Goal: Feedback & Contribution: Contribute content

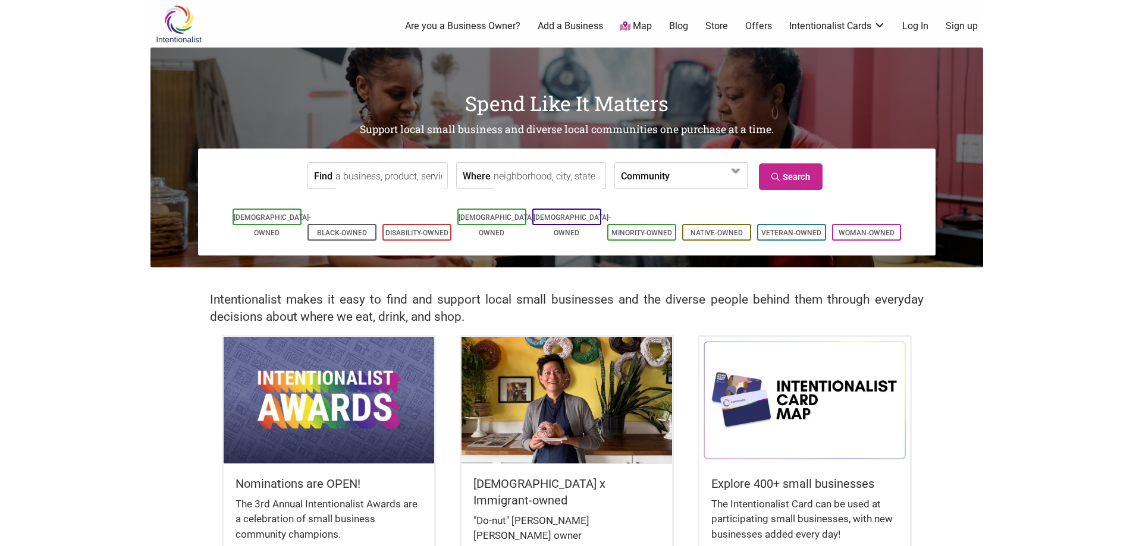
click at [555, 28] on link "Add a Business" at bounding box center [570, 26] width 65 height 13
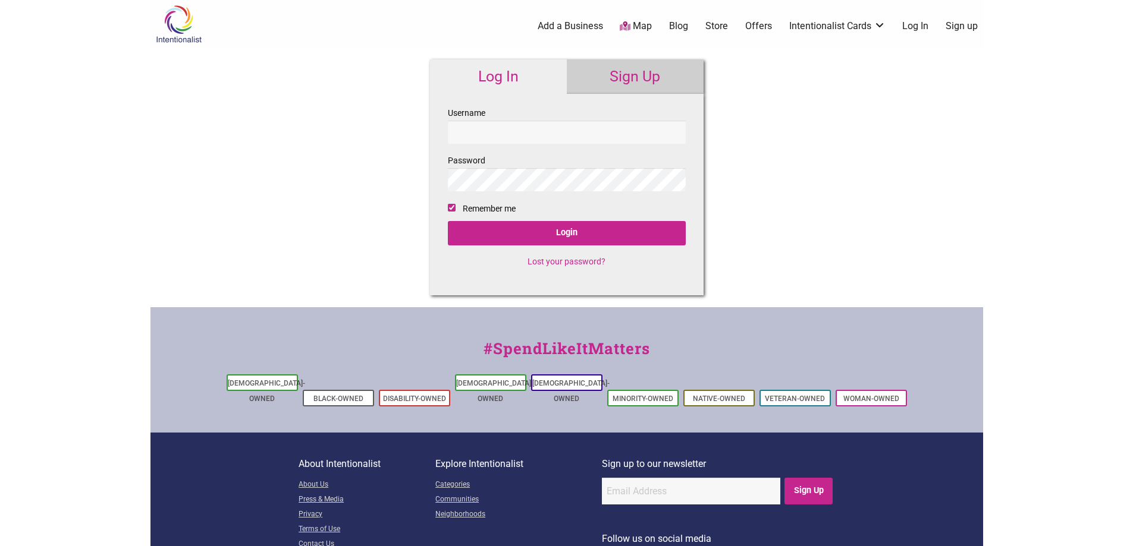
checkbox input "true"
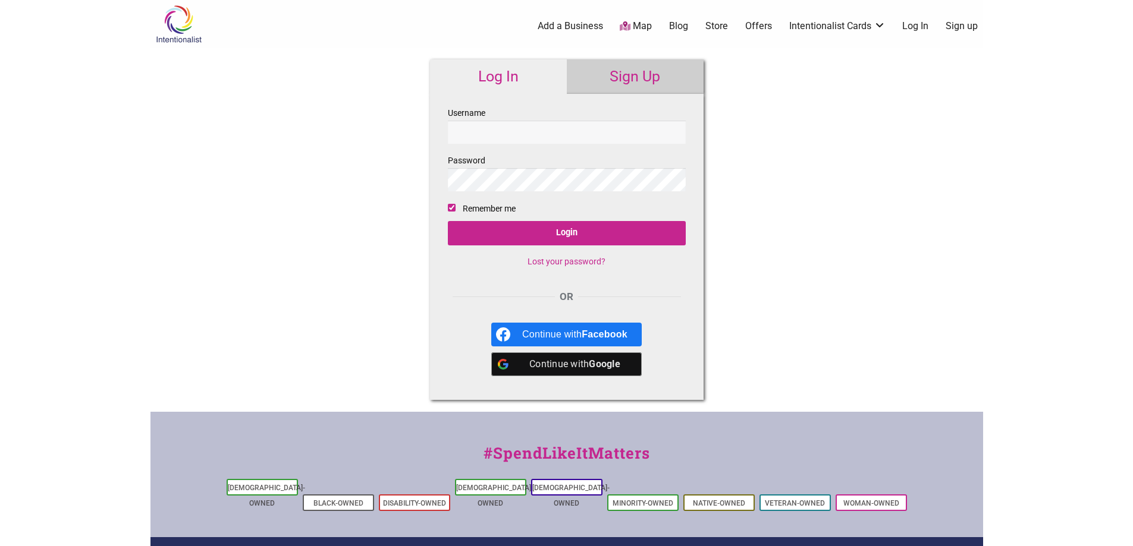
click at [587, 370] on div "Continue with Google" at bounding box center [574, 365] width 105 height 24
click at [578, 26] on link "Add a Business" at bounding box center [570, 26] width 65 height 13
click at [624, 76] on link "Sign Up" at bounding box center [635, 76] width 137 height 34
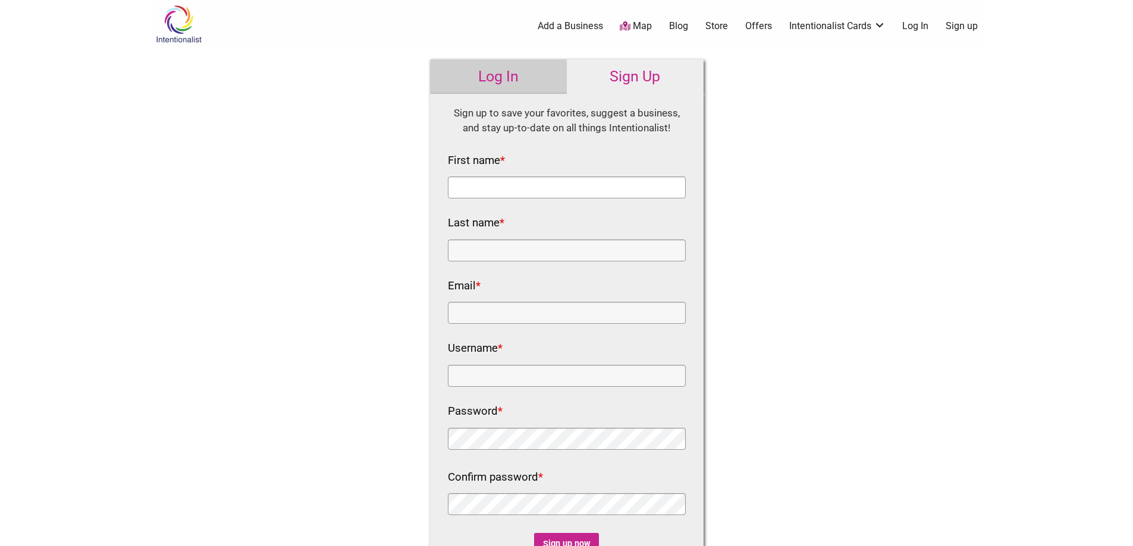
click at [519, 187] on input "First name *" at bounding box center [567, 188] width 238 height 22
type input "[PERSON_NAME]"
type input "Abu"
type input "[EMAIL_ADDRESS][DOMAIN_NAME]"
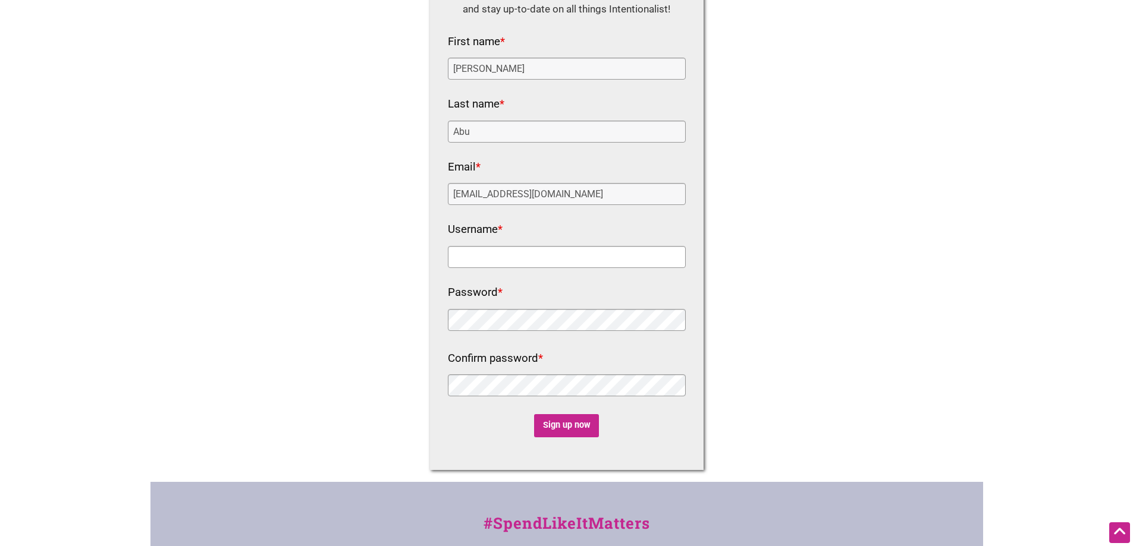
click at [501, 261] on input "Username *" at bounding box center [567, 257] width 238 height 22
type input "Paramountdentalcenter"
click at [557, 422] on input "Sign up now" at bounding box center [566, 425] width 65 height 23
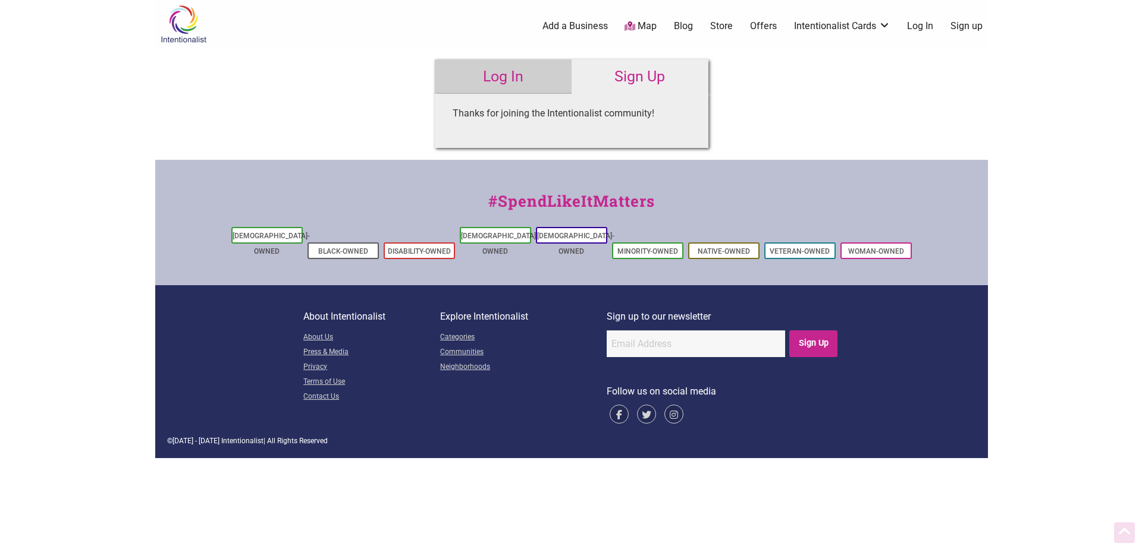
scroll to position [0, 0]
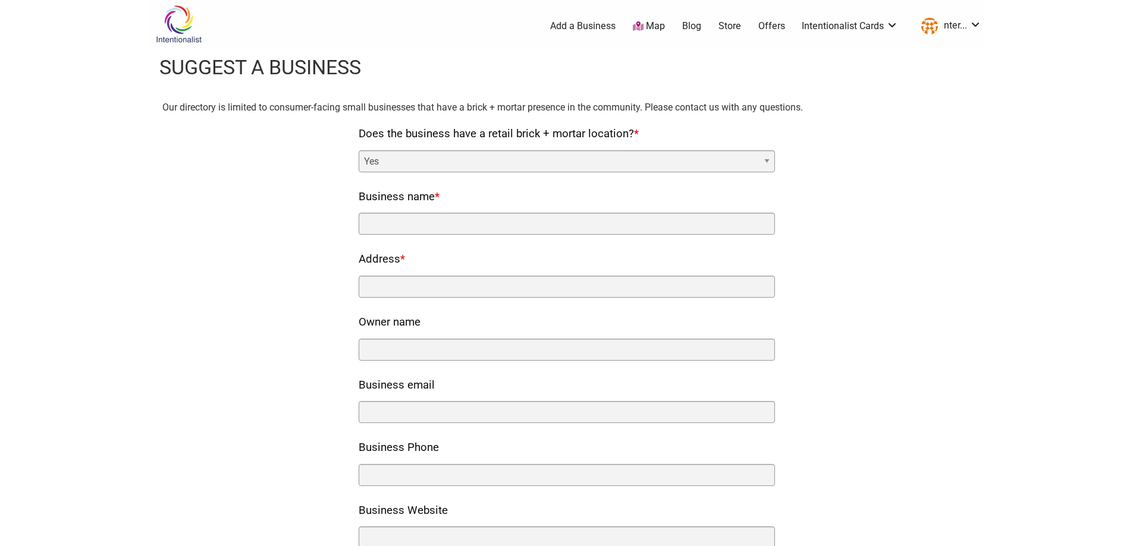
click at [638, 132] on span "*" at bounding box center [636, 133] width 5 height 13
click at [638, 150] on select "Yes No" at bounding box center [567, 161] width 416 height 22
click at [634, 133] on span "*" at bounding box center [636, 133] width 5 height 13
click at [634, 150] on select "Yes No" at bounding box center [567, 161] width 416 height 22
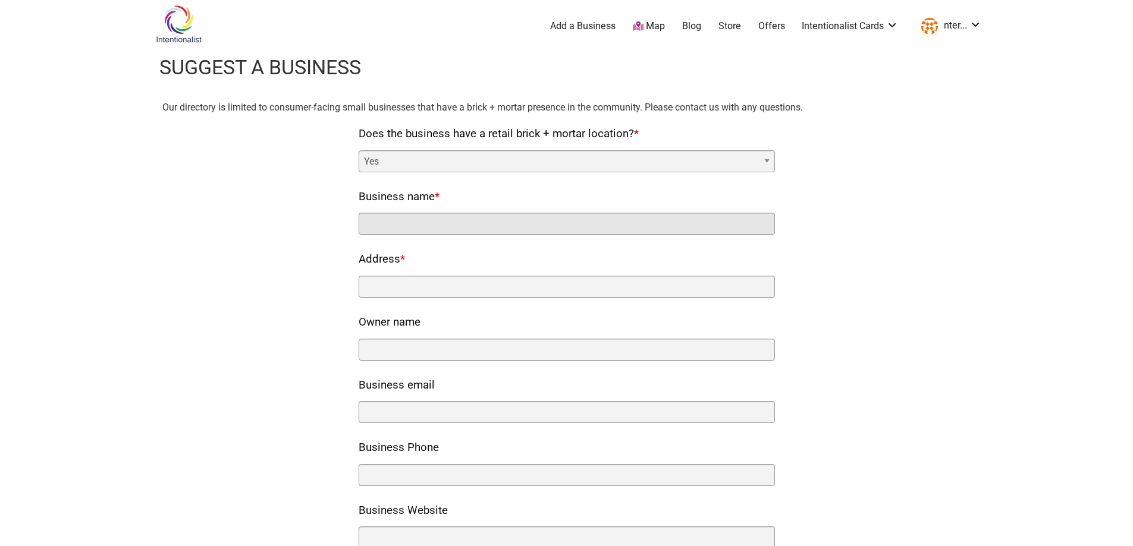
click at [424, 219] on input "Business name *" at bounding box center [567, 224] width 416 height 22
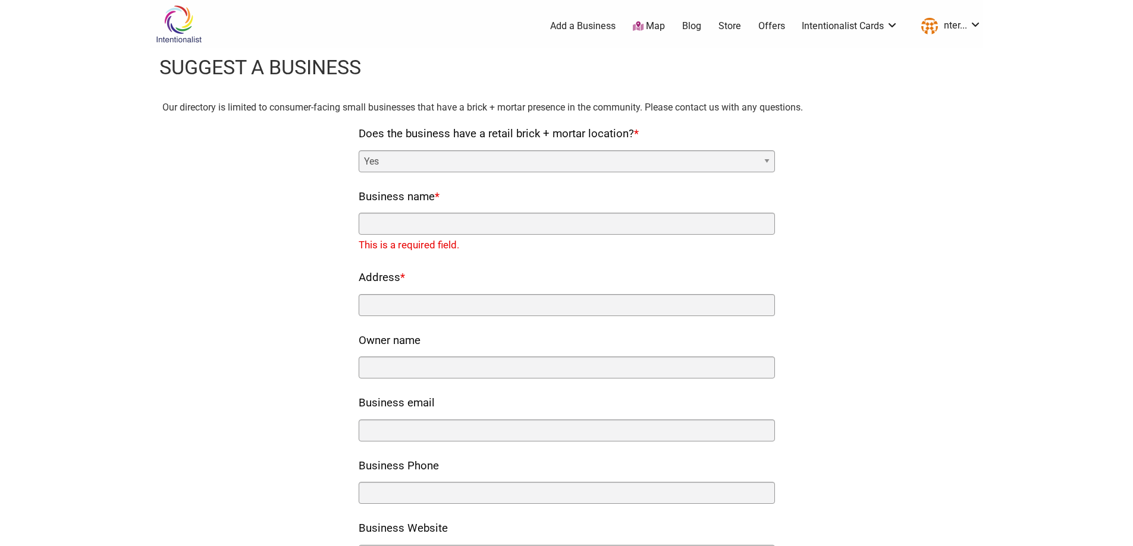
click at [336, 203] on div "Our directory is limited to consumer-facing small businesses that have a brick …" at bounding box center [566, 499] width 809 height 798
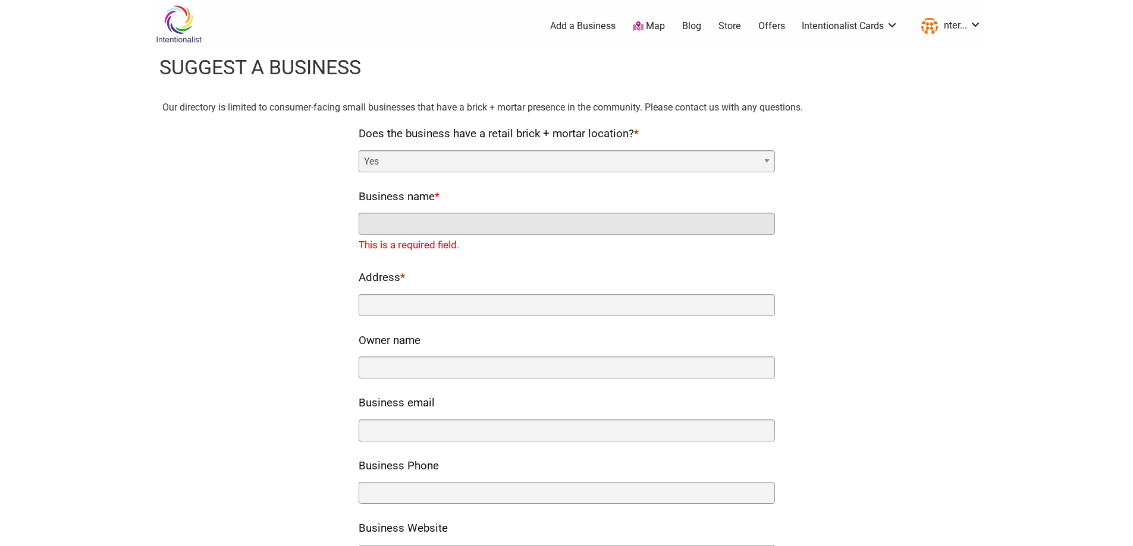
click at [402, 227] on input "Business name *" at bounding box center [567, 224] width 416 height 22
type input "Abu & Del Rosario PLLC"
type input "1220 Howell Street 110"
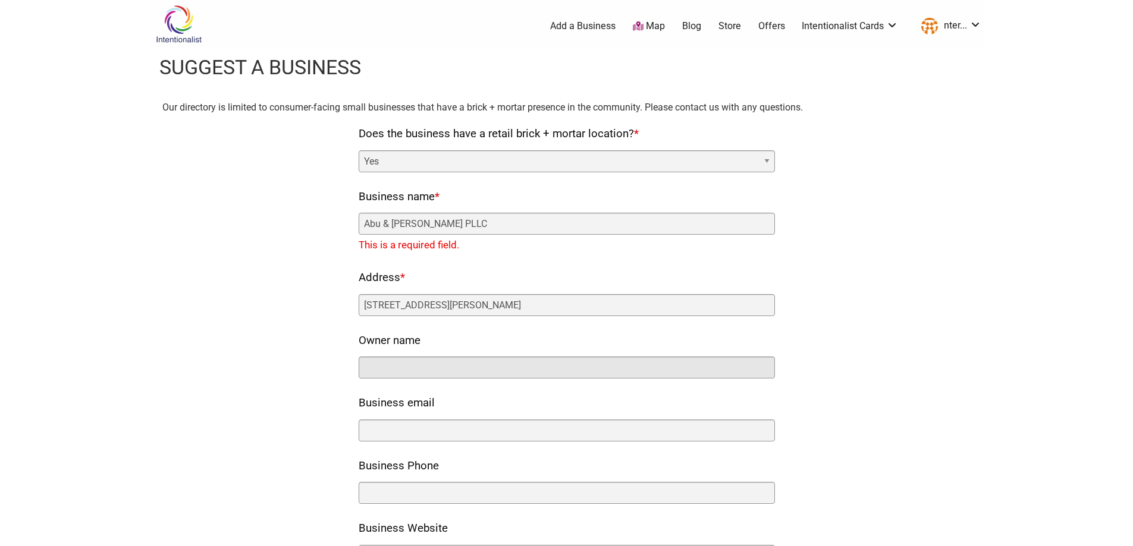
type input "Alfadhli Abu"
type input "2064649002"
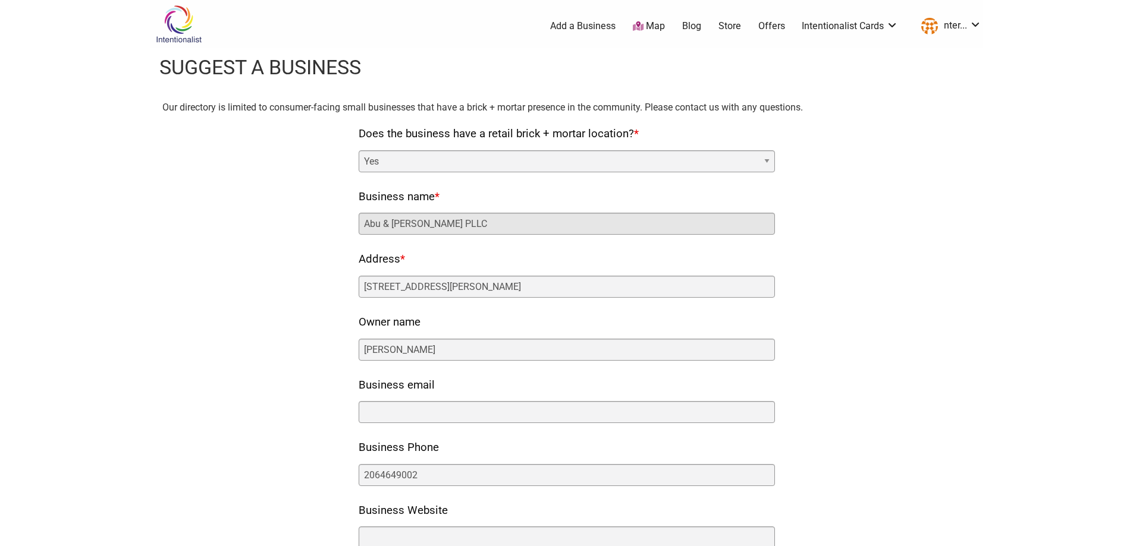
drag, startPoint x: 477, startPoint y: 219, endPoint x: 144, endPoint y: 194, distance: 334.5
click at [152, 194] on div "Our directory is limited to consumer-facing small businesses that have a brick …" at bounding box center [566, 475] width 832 height 750
type input "Paramount Dental Center"
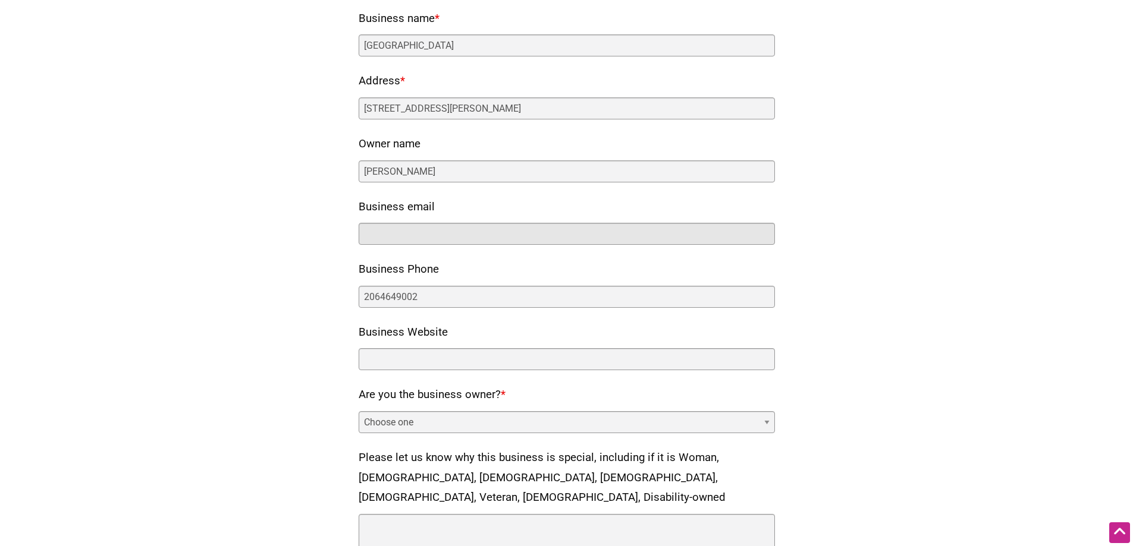
click at [394, 228] on input "Business email" at bounding box center [567, 234] width 416 height 22
type input "I"
type input "info@seattlepdc.com"
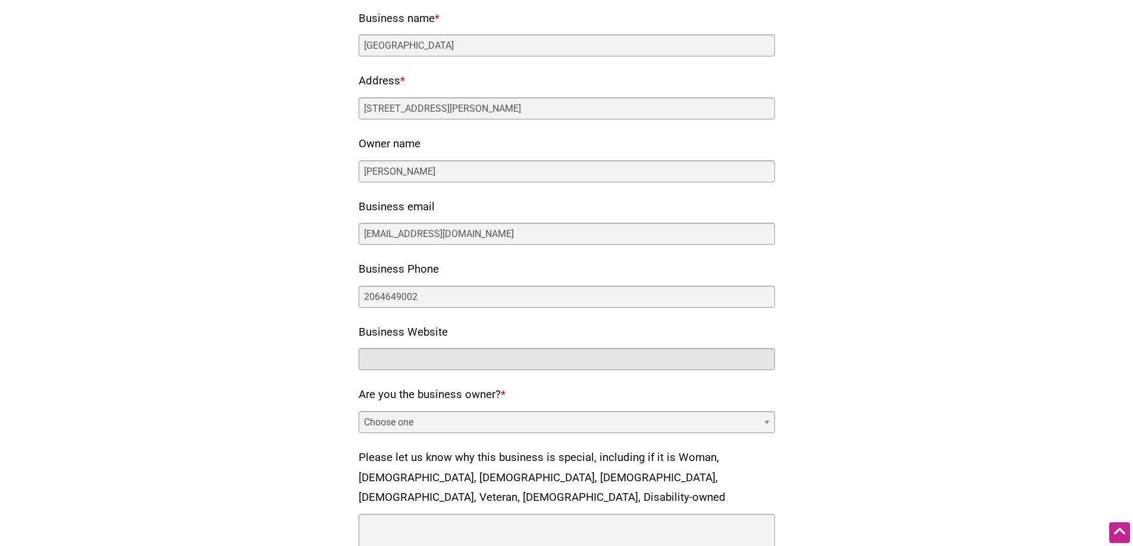
click at [428, 366] on input "Business Website" at bounding box center [567, 359] width 416 height 22
type input "www.paramountdentalcenter.com"
drag, startPoint x: 459, startPoint y: 433, endPoint x: 459, endPoint y: 420, distance: 12.5
click at [459, 433] on select "Choose one Yes No" at bounding box center [567, 422] width 416 height 22
select select "yes"
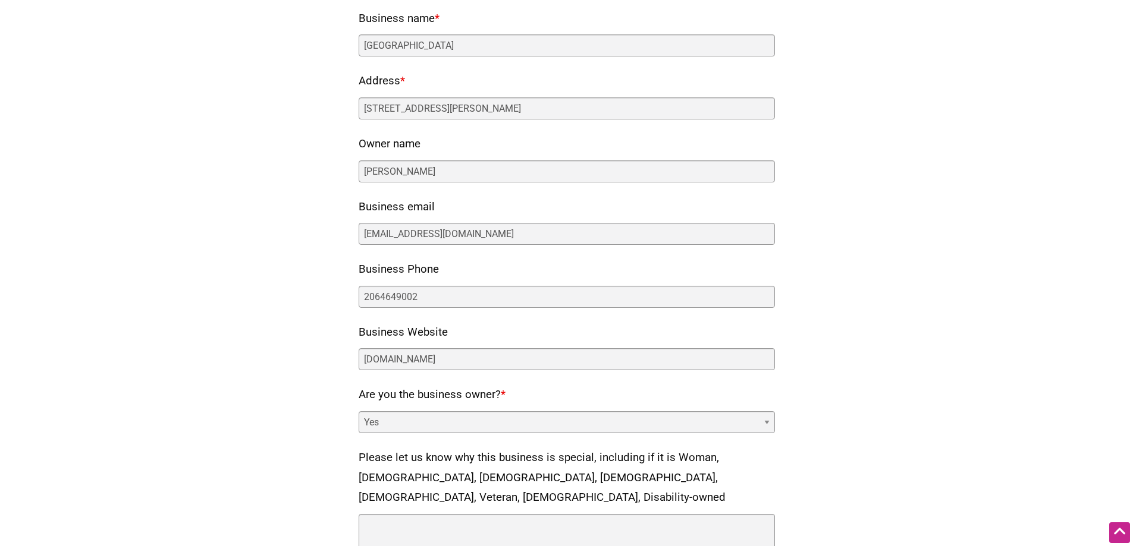
click at [359, 411] on select "Choose one Yes No" at bounding box center [567, 422] width 416 height 22
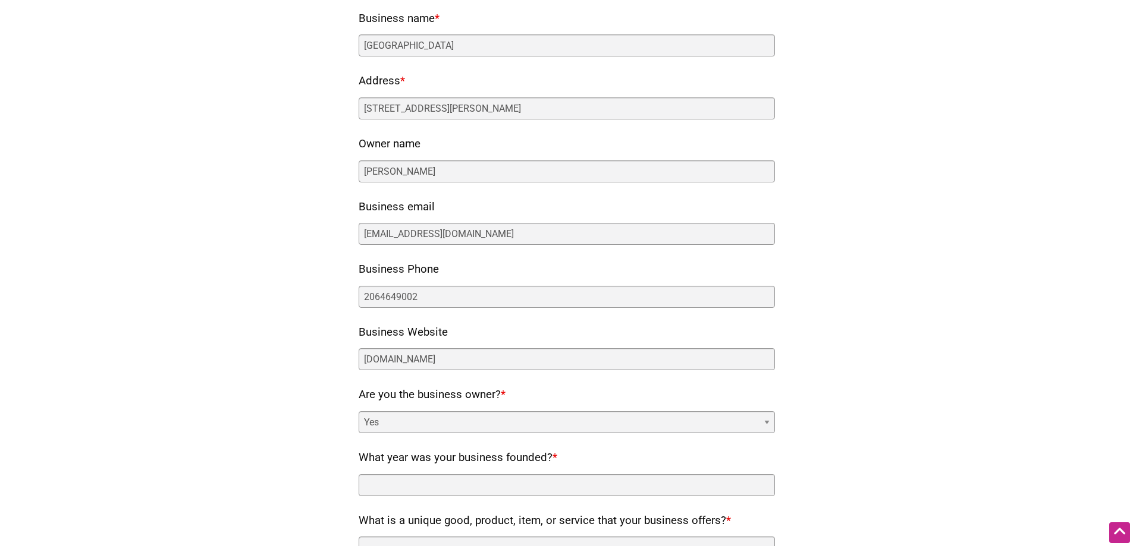
scroll to position [238, 0]
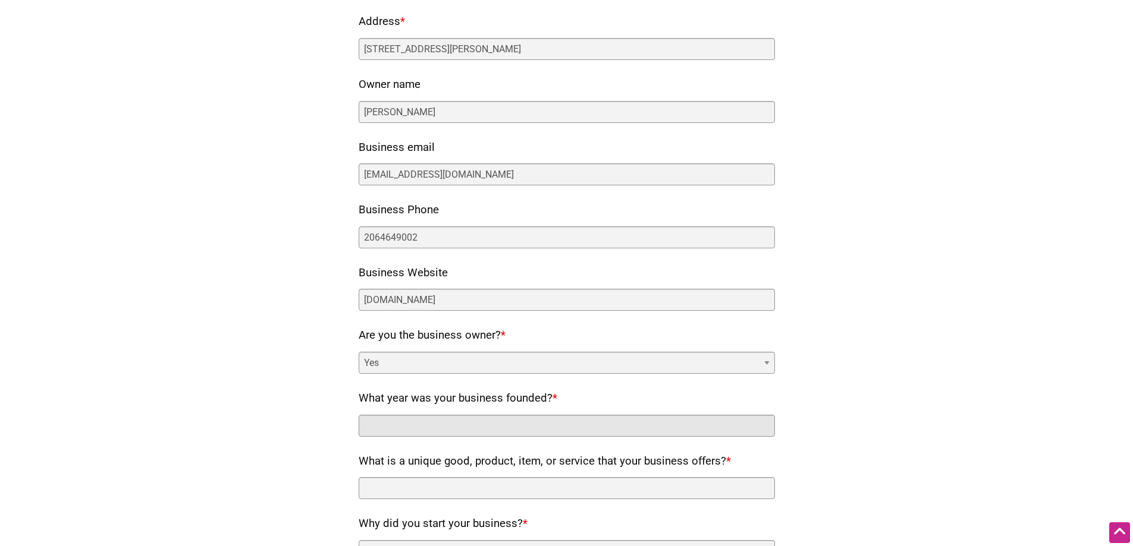
click at [435, 430] on input "What year was your business founded? *" at bounding box center [567, 426] width 416 height 22
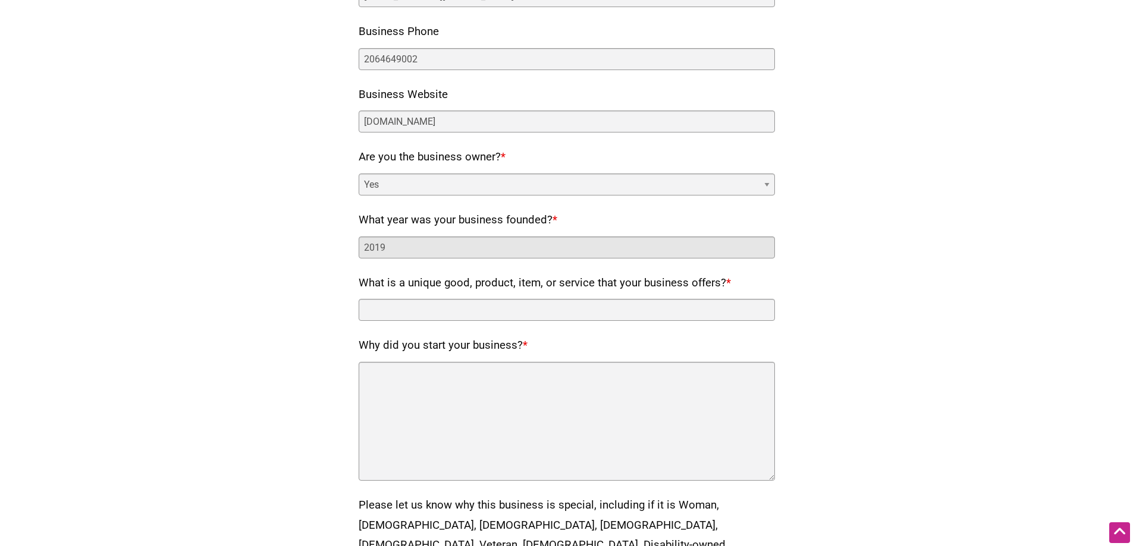
scroll to position [476, 0]
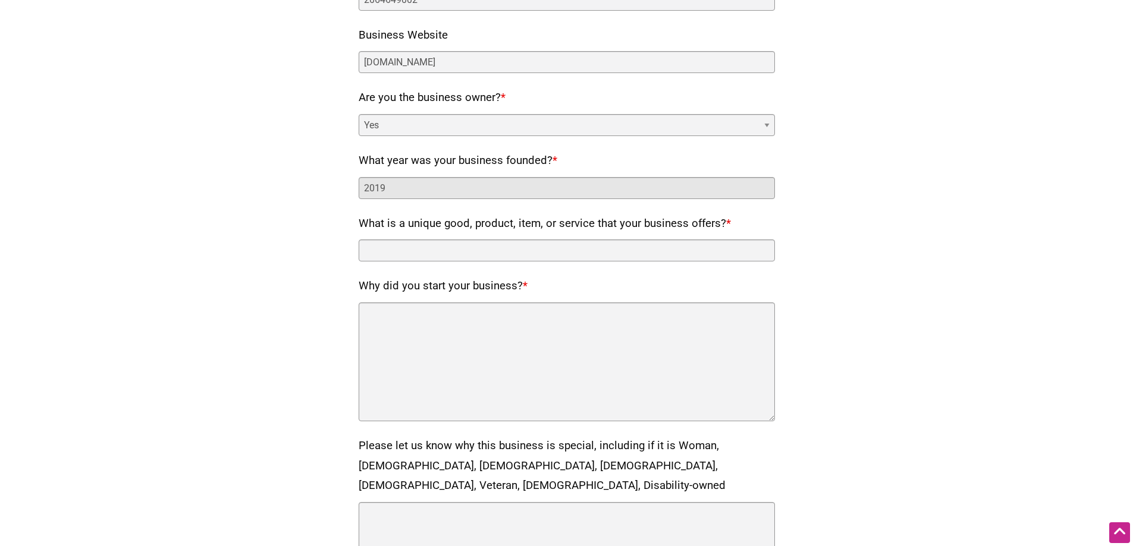
type input "2019"
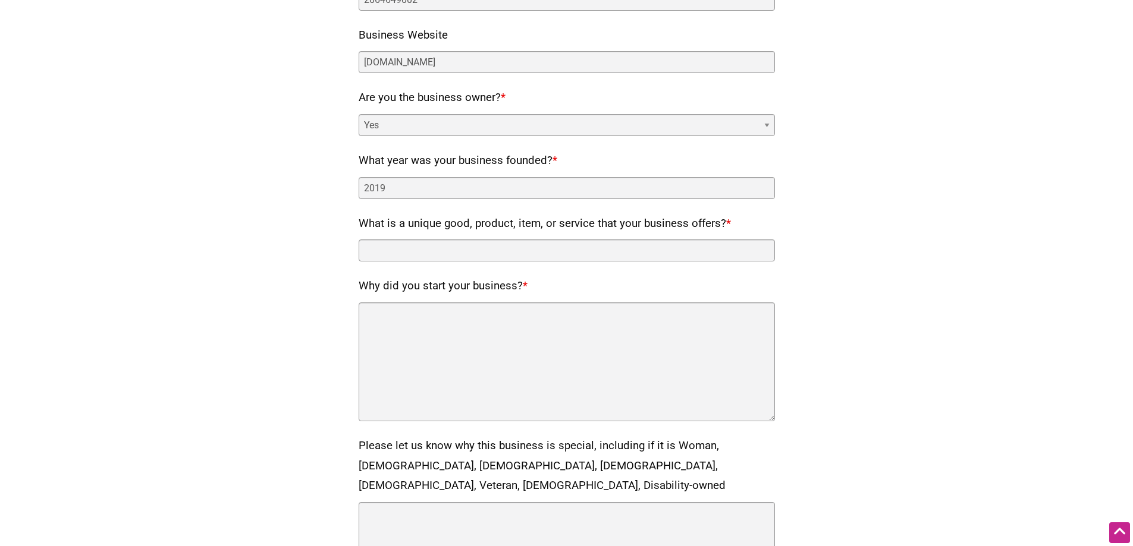
click at [584, 264] on nf-rows-wrap "Does the business have a retail brick + mortar location? * Yes No Business name…" at bounding box center [567, 154] width 416 height 1010
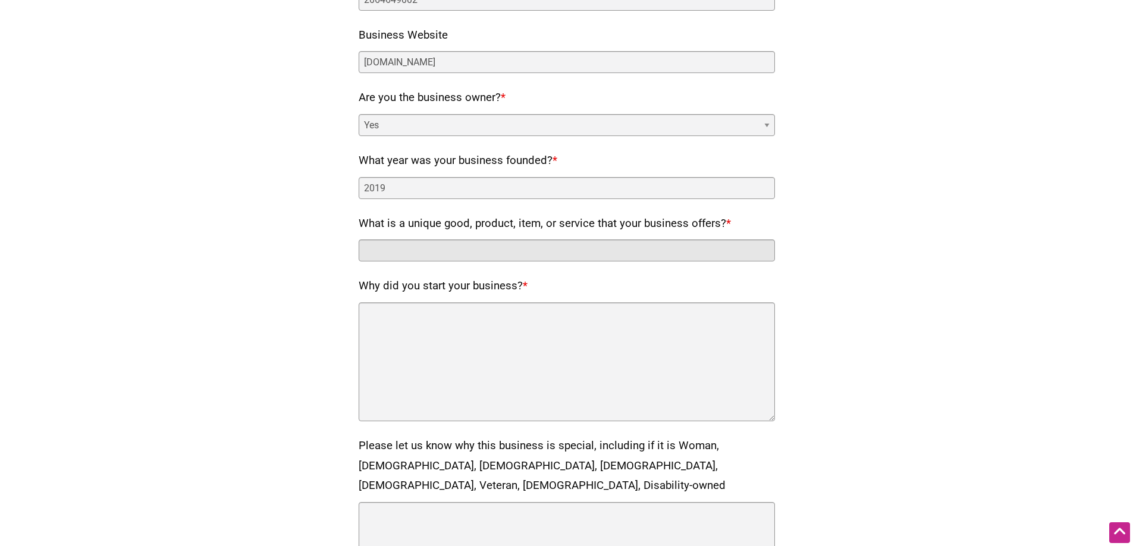
click at [587, 250] on input "What is a unique good, product, item, or service that your business offers? *" at bounding box center [567, 251] width 416 height 22
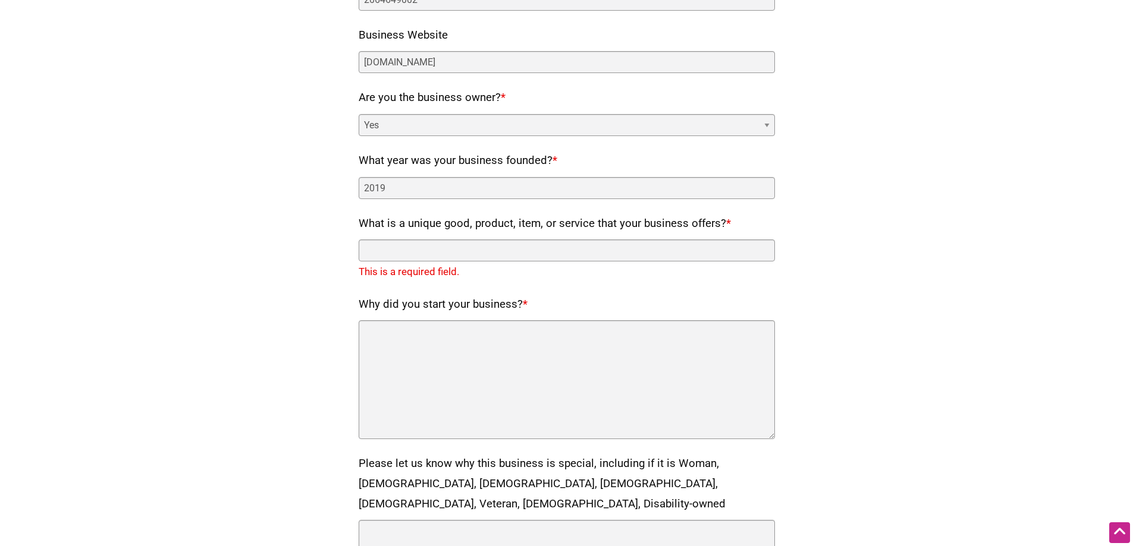
click at [853, 321] on div "Our directory is limited to consumer-facing small businesses that have a brick …" at bounding box center [566, 165] width 809 height 1083
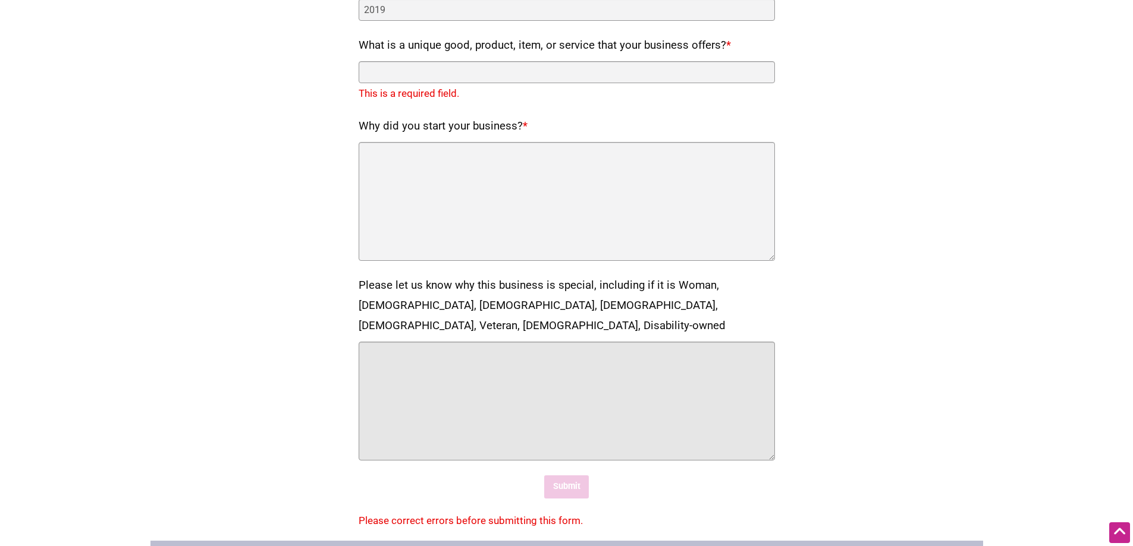
click at [457, 367] on textarea "Please let us know why this business is special, including if it is Woman, Blac…" at bounding box center [567, 401] width 416 height 119
type textarea "Asian, LGBTQ-owned"
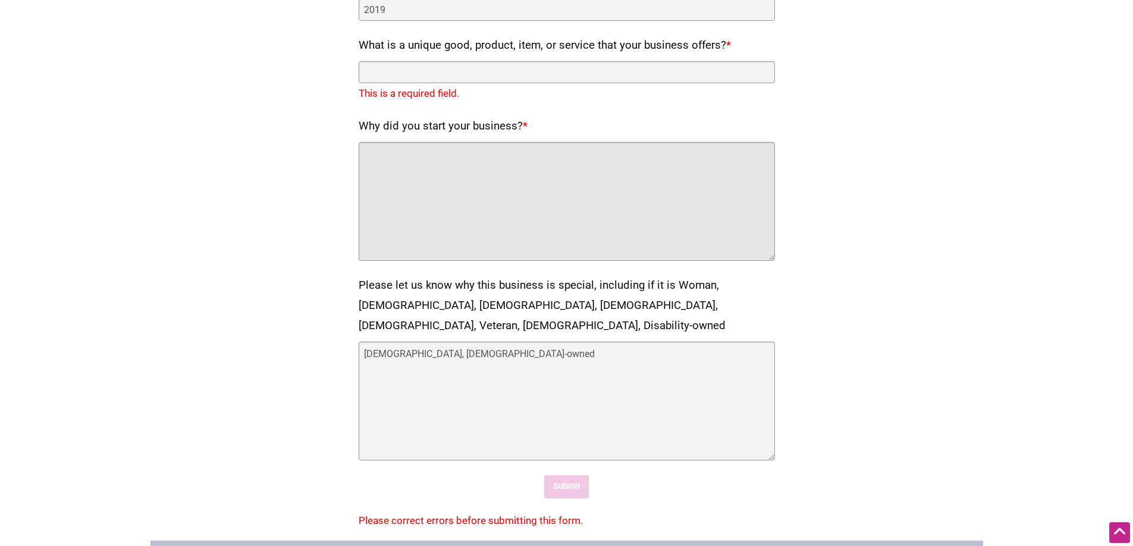
click at [505, 232] on textarea "Why did you start your business? *" at bounding box center [567, 201] width 416 height 119
